Goal: Task Accomplishment & Management: Manage account settings

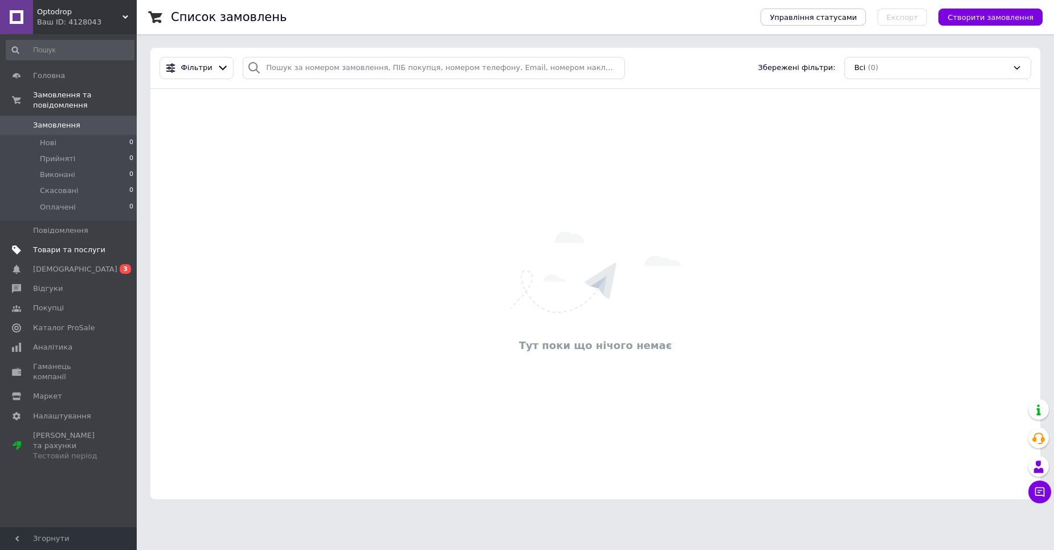
click at [60, 253] on span "Товари та послуги" at bounding box center [69, 250] width 72 height 10
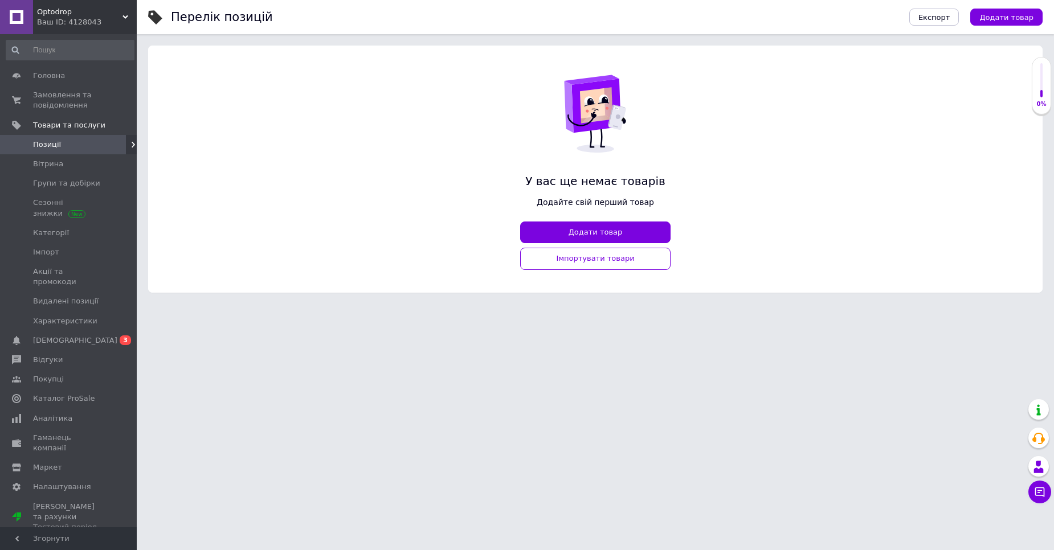
click at [124, 18] on icon at bounding box center [125, 17] width 6 height 6
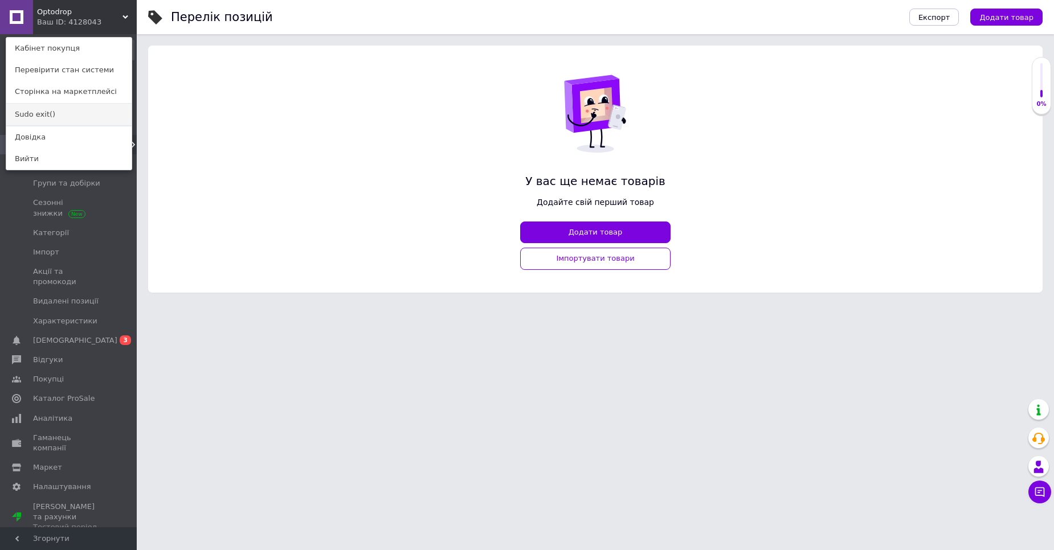
click at [49, 116] on link "Sudo exit()" at bounding box center [68, 115] width 125 height 22
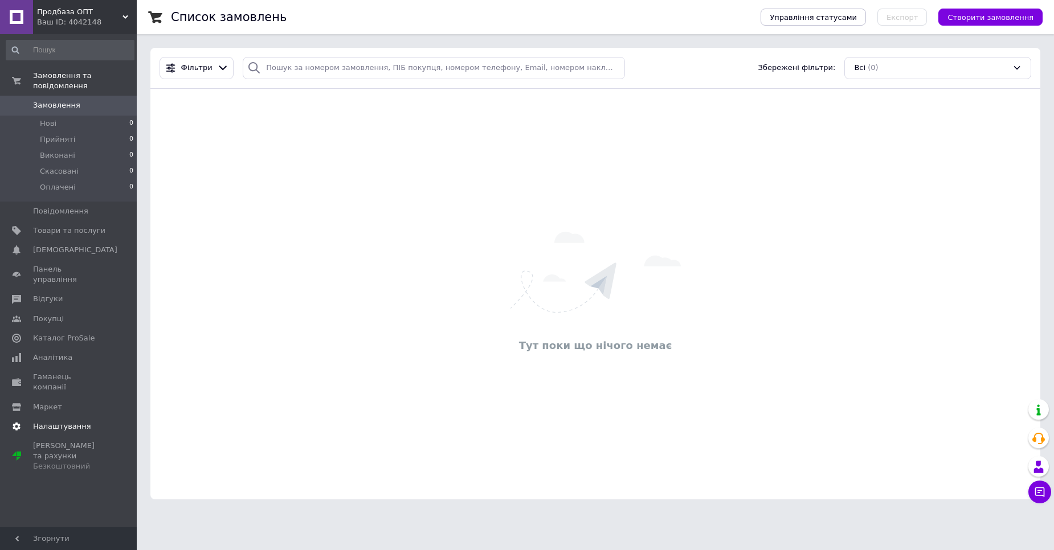
click at [51, 421] on span "Налаштування" at bounding box center [62, 426] width 58 height 10
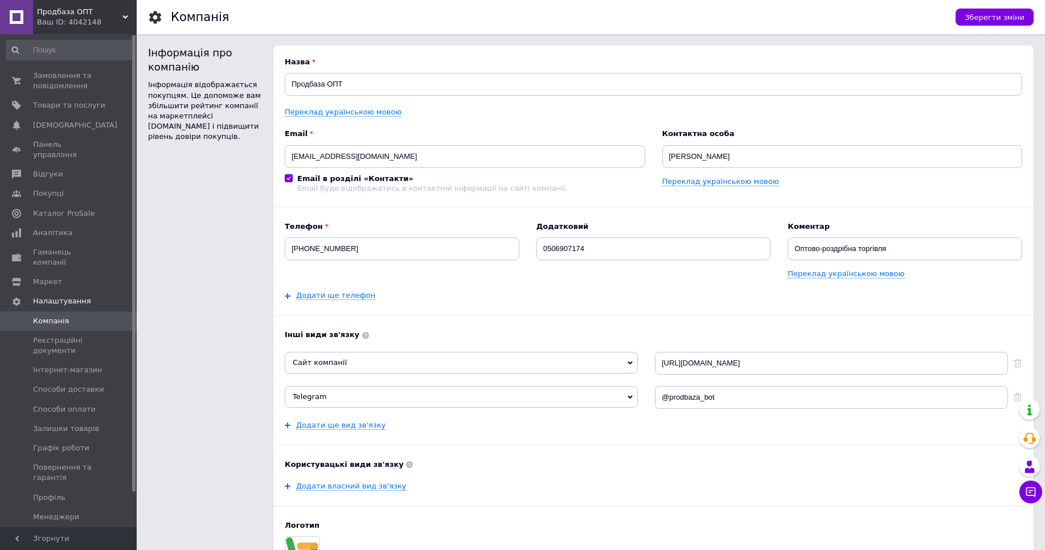
click at [131, 20] on div "Ваш ID: 4042148" at bounding box center [87, 22] width 100 height 10
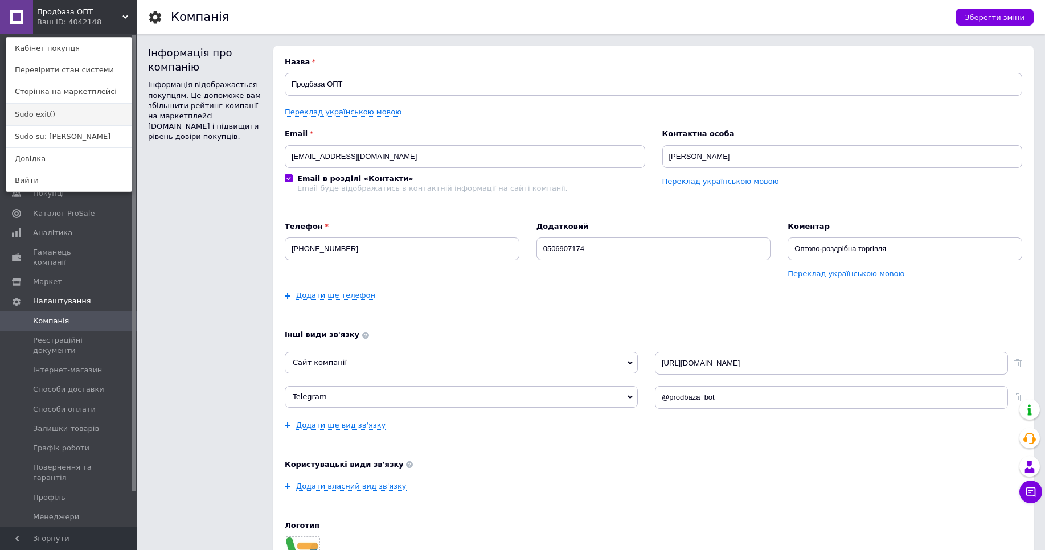
click at [96, 117] on link "Sudo exit()" at bounding box center [68, 115] width 125 height 22
